Goal: Find specific page/section: Find specific page/section

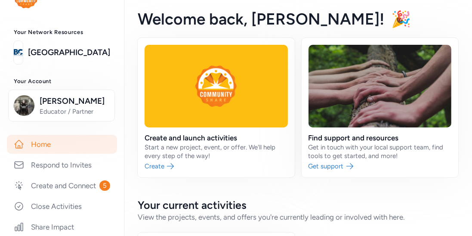
scroll to position [30, 0]
click at [36, 141] on link "Home" at bounding box center [62, 143] width 110 height 19
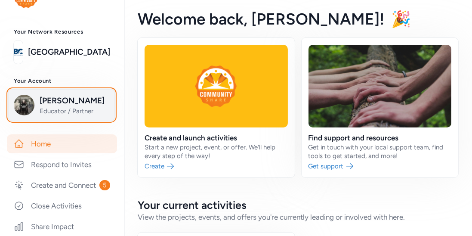
click at [42, 114] on span "Educator / Partner" at bounding box center [75, 111] width 70 height 9
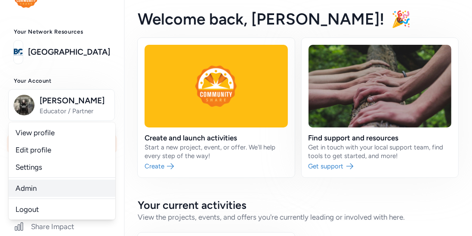
click at [26, 189] on link "Admin" at bounding box center [62, 187] width 107 height 17
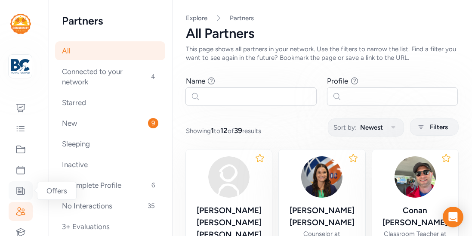
drag, startPoint x: 0, startPoint y: 0, endPoint x: 29, endPoint y: 185, distance: 187.2
click at [29, 185] on div at bounding box center [21, 190] width 24 height 19
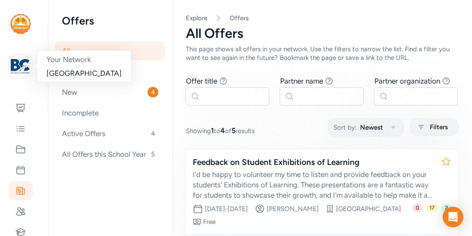
click at [25, 73] on img at bounding box center [20, 66] width 19 height 19
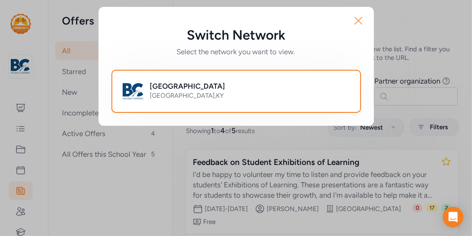
click at [357, 19] on icon "button" at bounding box center [358, 20] width 7 height 7
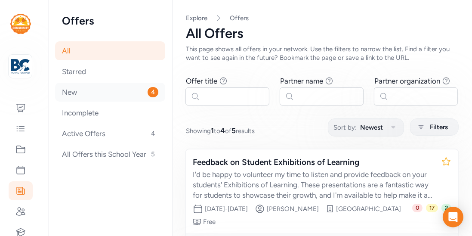
click at [75, 97] on div "New 4" at bounding box center [110, 92] width 110 height 19
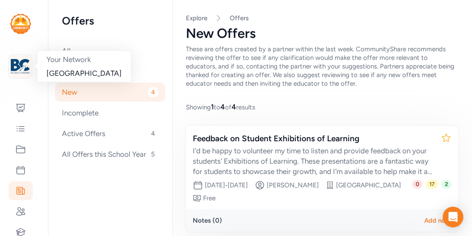
click at [28, 69] on img at bounding box center [20, 66] width 19 height 19
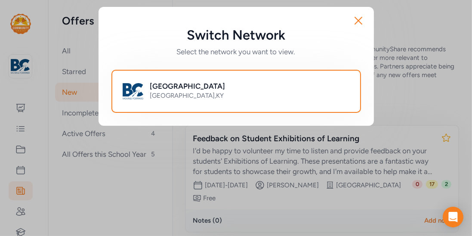
click at [22, 38] on div "Switch Network Select the network you want to view. Close Bullitt County Public…" at bounding box center [236, 66] width 472 height 132
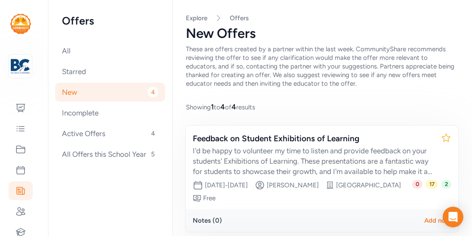
click at [22, 27] on img at bounding box center [20, 24] width 21 height 20
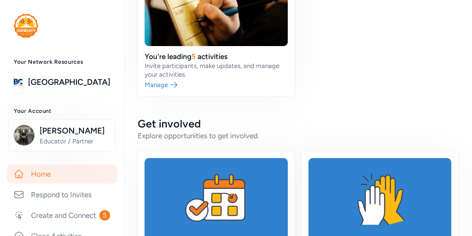
scroll to position [95, 0]
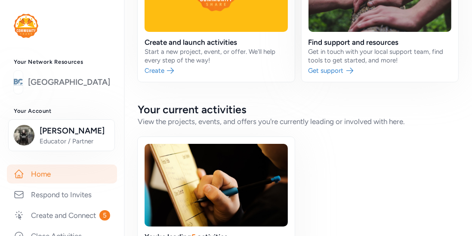
click at [62, 85] on link "[GEOGRAPHIC_DATA]" at bounding box center [69, 82] width 82 height 12
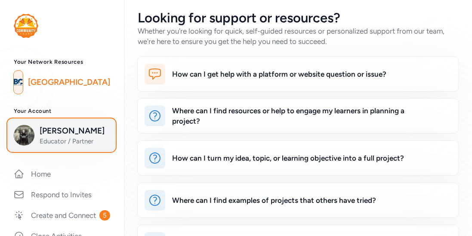
click at [35, 132] on div "[PERSON_NAME] Educator / Partner" at bounding box center [61, 135] width 95 height 21
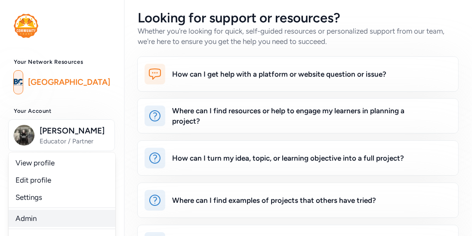
click at [22, 216] on link "Admin" at bounding box center [62, 217] width 107 height 17
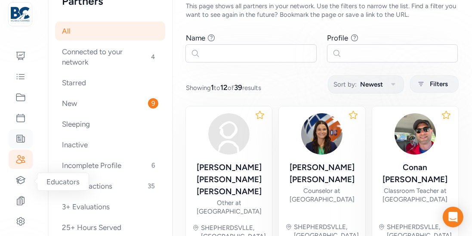
scroll to position [50, 0]
click at [23, 182] on icon at bounding box center [20, 182] width 10 height 10
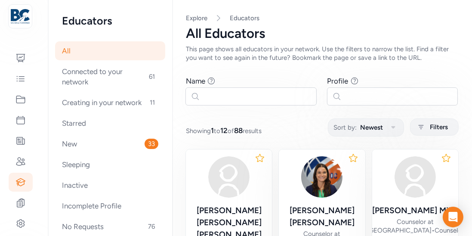
scroll to position [26, 0]
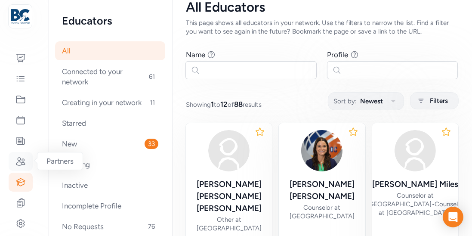
click at [27, 161] on div at bounding box center [21, 161] width 24 height 19
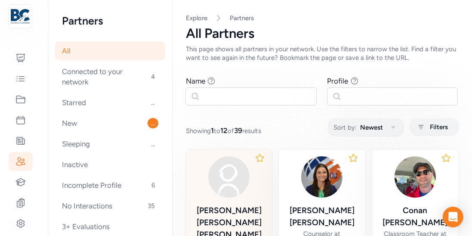
click at [217, 176] on img at bounding box center [228, 176] width 41 height 41
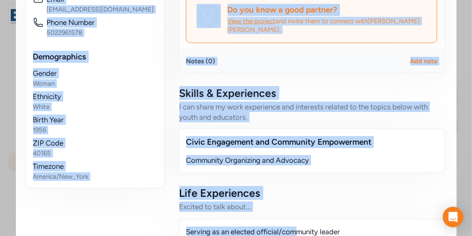
scroll to position [489, 0]
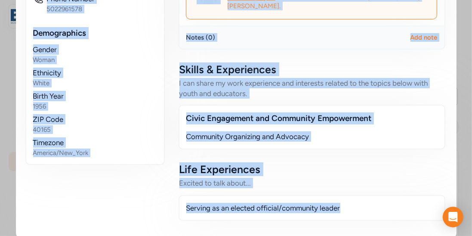
drag, startPoint x: 26, startPoint y: 32, endPoint x: 417, endPoint y: 197, distance: 424.0
copy div "Lou Ann Moore I have been chair of many organizations throughout my career. I h…"
